Goal: Task Accomplishment & Management: Manage account settings

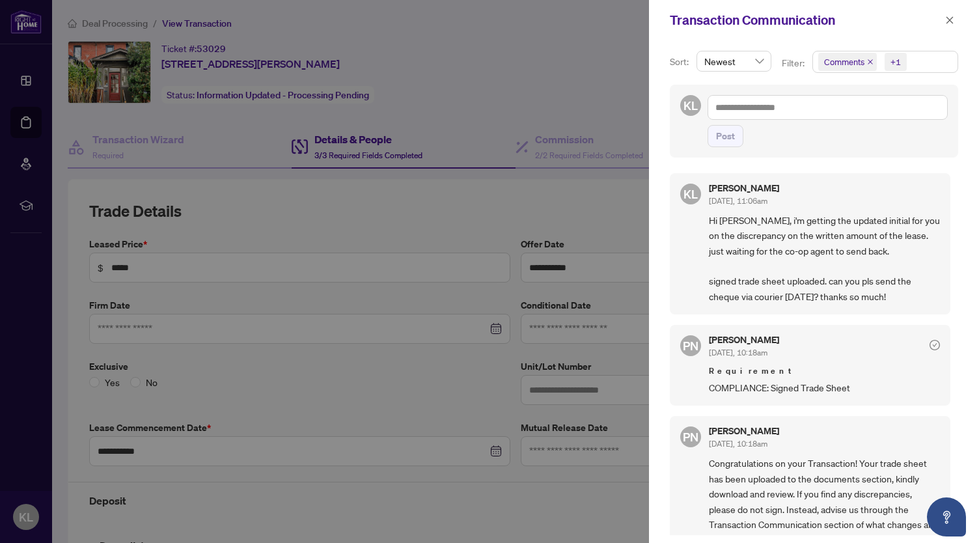
click at [25, 127] on div at bounding box center [489, 271] width 979 height 543
click at [952, 19] on icon "close" at bounding box center [949, 20] width 9 height 9
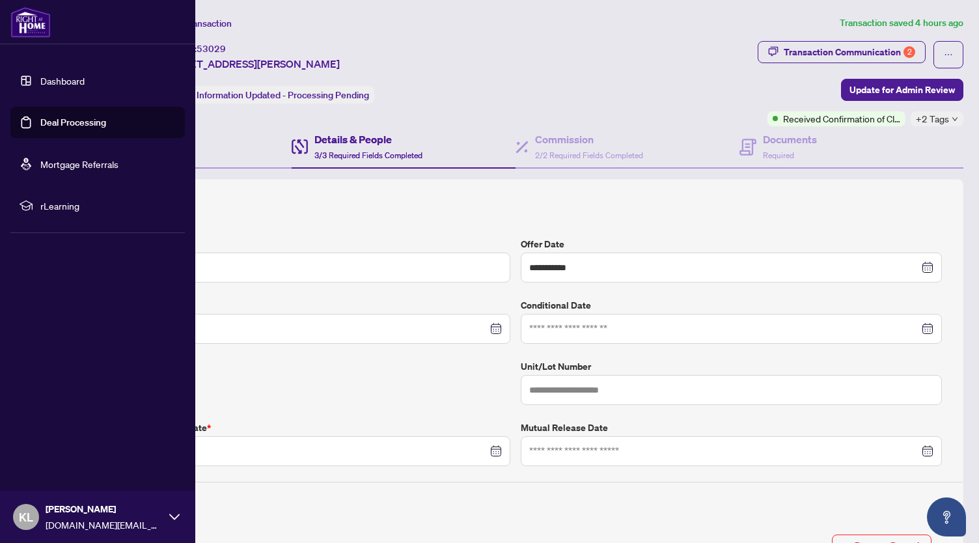
drag, startPoint x: 40, startPoint y: 124, endPoint x: 61, endPoint y: 113, distance: 24.2
click at [40, 124] on link "Deal Processing" at bounding box center [73, 123] width 66 height 12
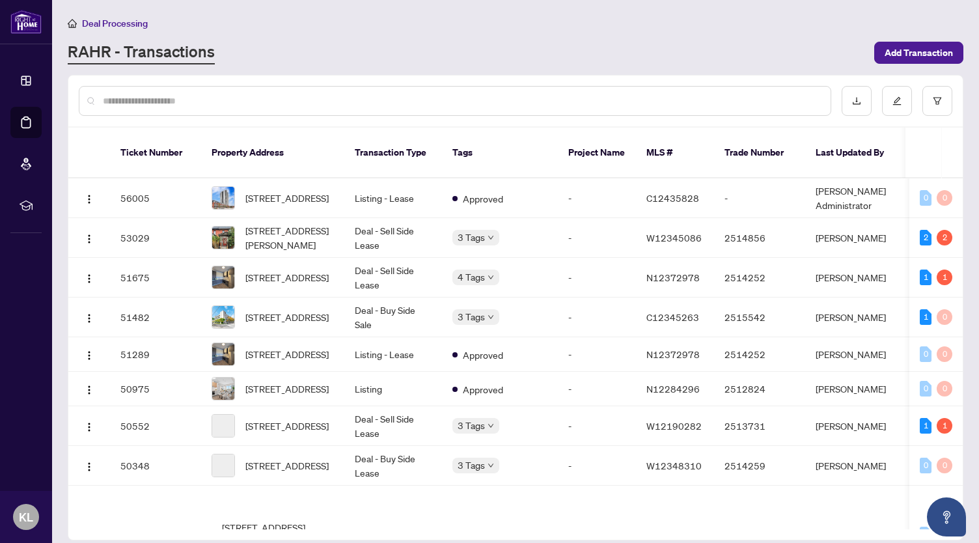
click at [618, 98] on input "text" at bounding box center [461, 101] width 717 height 14
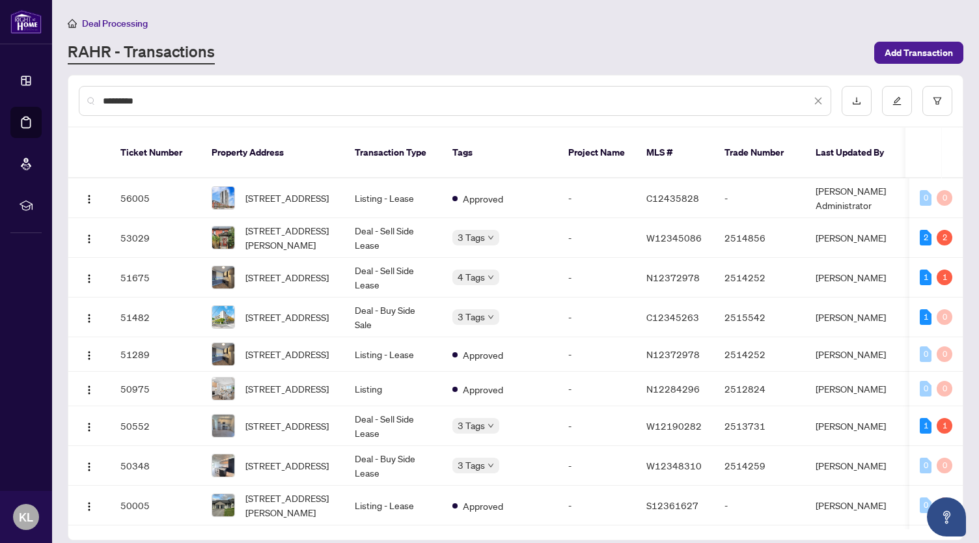
type input "*********"
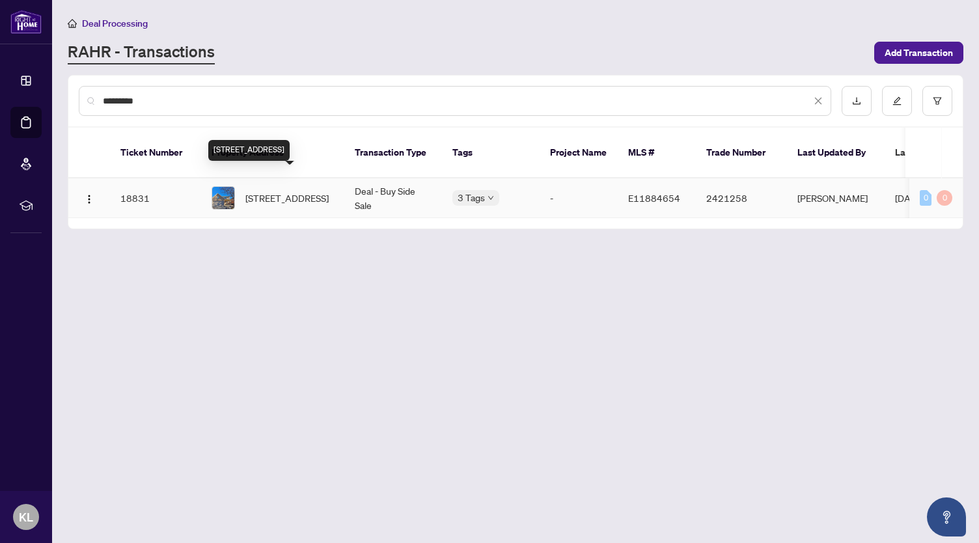
click at [279, 191] on span "[STREET_ADDRESS]" at bounding box center [286, 198] width 83 height 14
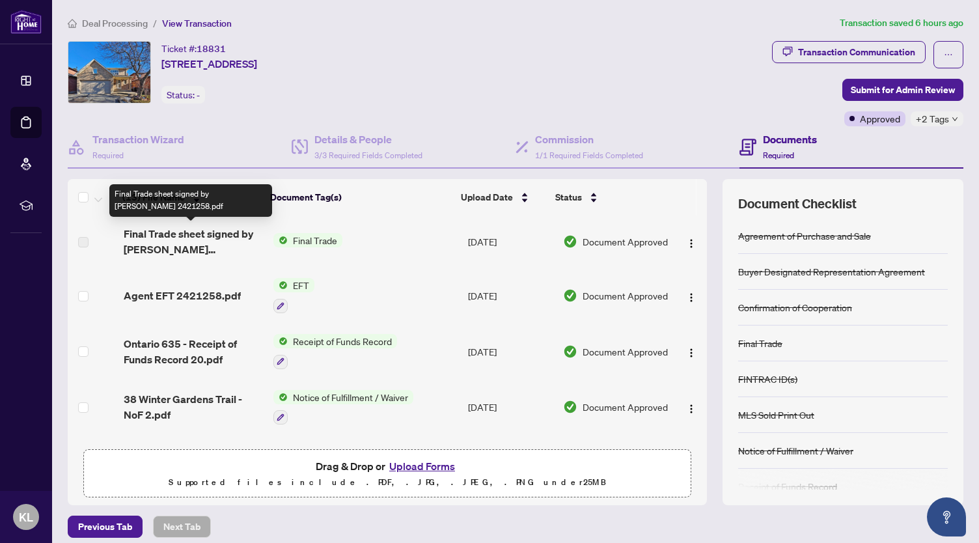
click at [216, 235] on span "Final Trade sheet signed by [PERSON_NAME] 2421258.pdf" at bounding box center [194, 241] width 140 height 31
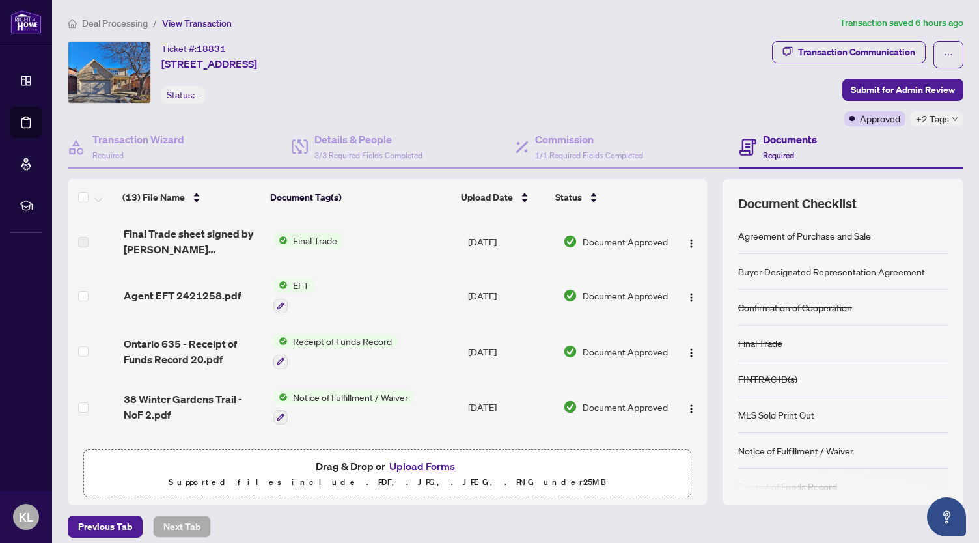
click at [369, 240] on td "Final Trade" at bounding box center [365, 241] width 195 height 52
click at [304, 234] on span "Final Trade" at bounding box center [315, 240] width 55 height 14
click at [240, 229] on span "Final Trade sheet signed by [PERSON_NAME] 2421258.pdf" at bounding box center [194, 241] width 140 height 31
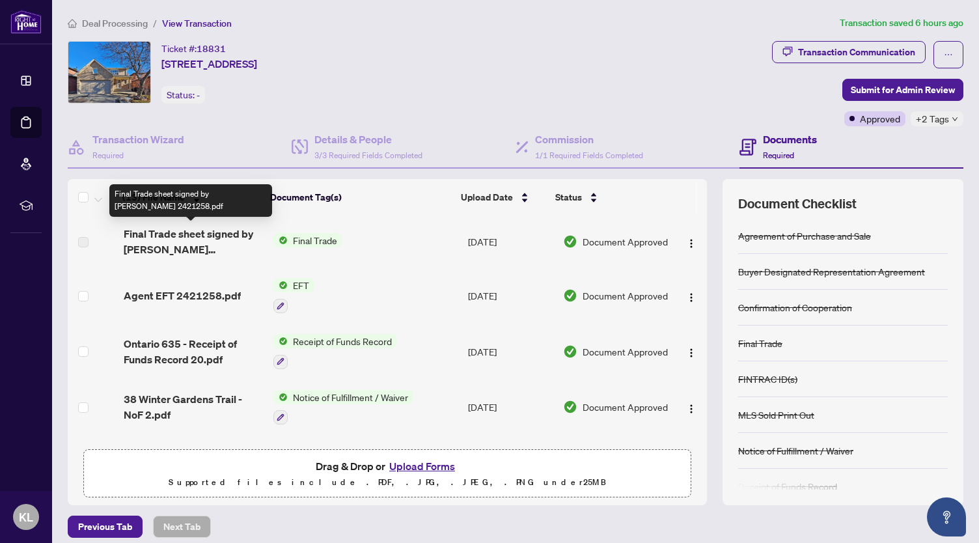
click at [407, 231] on td "Final Trade" at bounding box center [365, 241] width 195 height 52
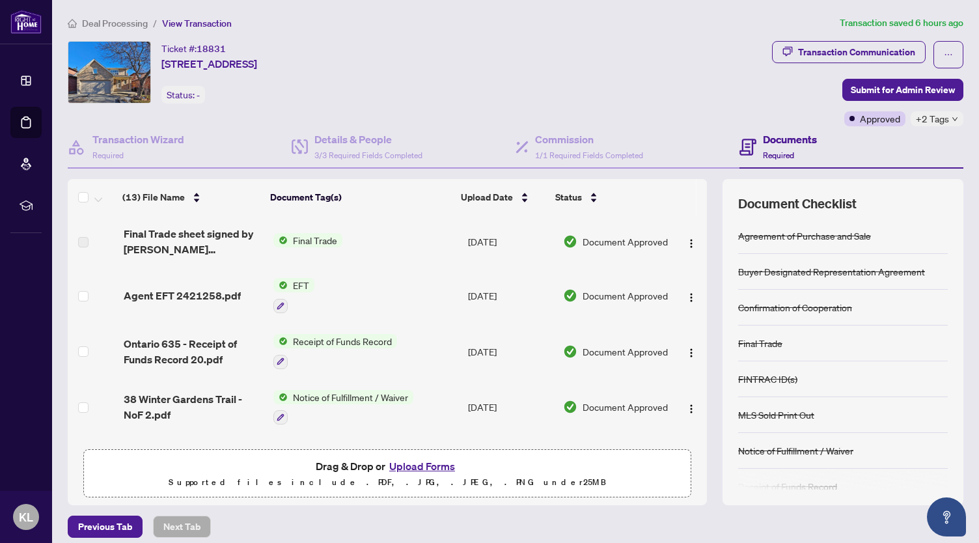
click at [130, 230] on span "Final Trade sheet signed by [PERSON_NAME] 2421258.pdf" at bounding box center [194, 241] width 140 height 31
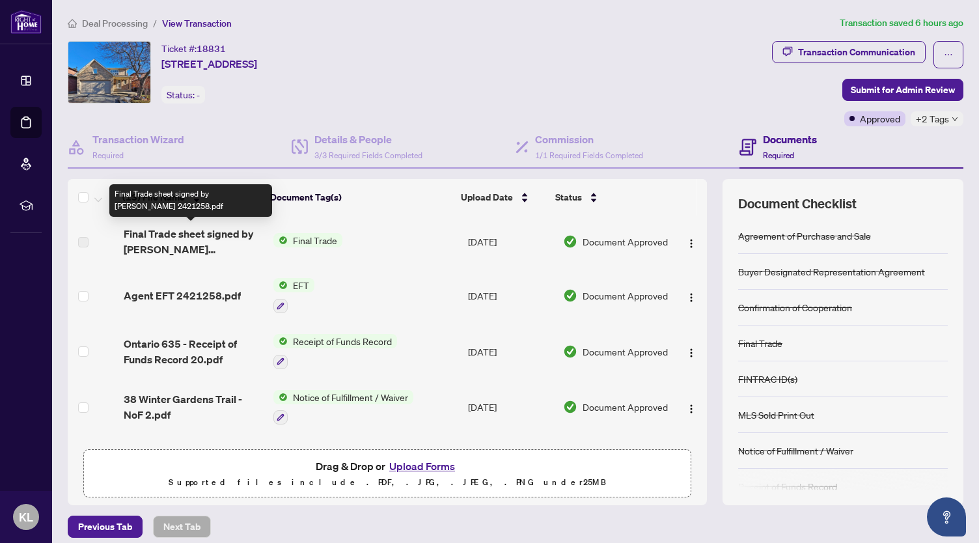
click at [130, 230] on span "Final Trade sheet signed by [PERSON_NAME] 2421258.pdf" at bounding box center [194, 241] width 140 height 31
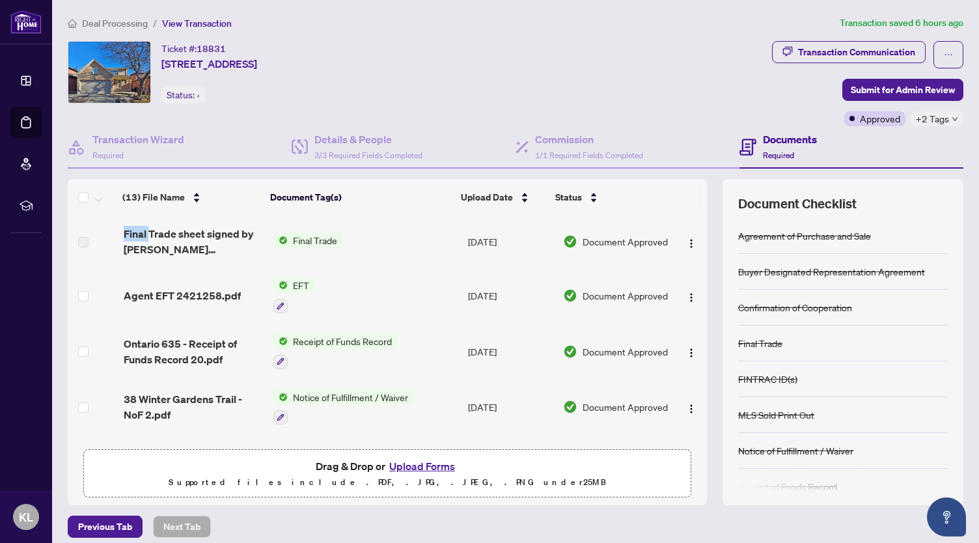
click at [404, 253] on td "Final Trade" at bounding box center [365, 241] width 195 height 52
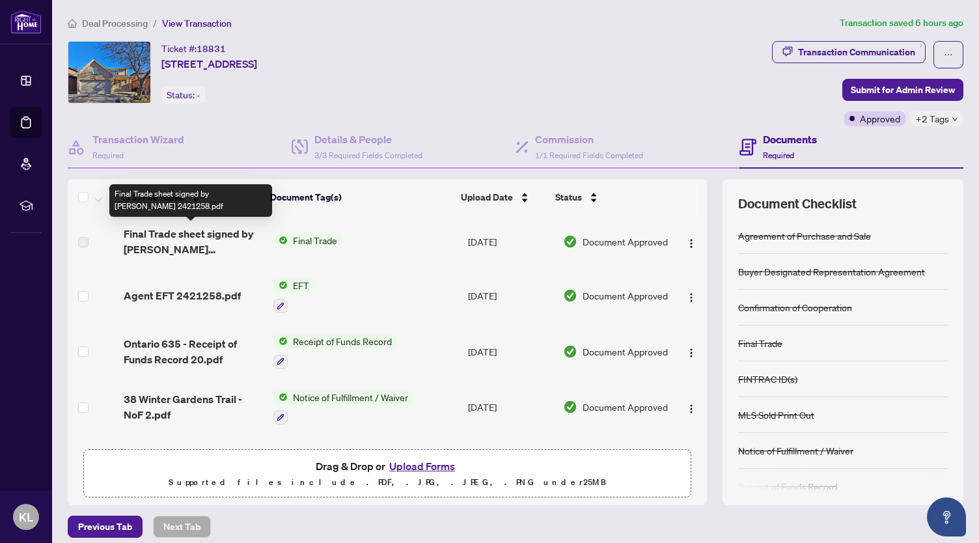
click at [189, 235] on span "Final Trade sheet signed by [PERSON_NAME] 2421258.pdf" at bounding box center [194, 241] width 140 height 31
